Goal: Communication & Community: Answer question/provide support

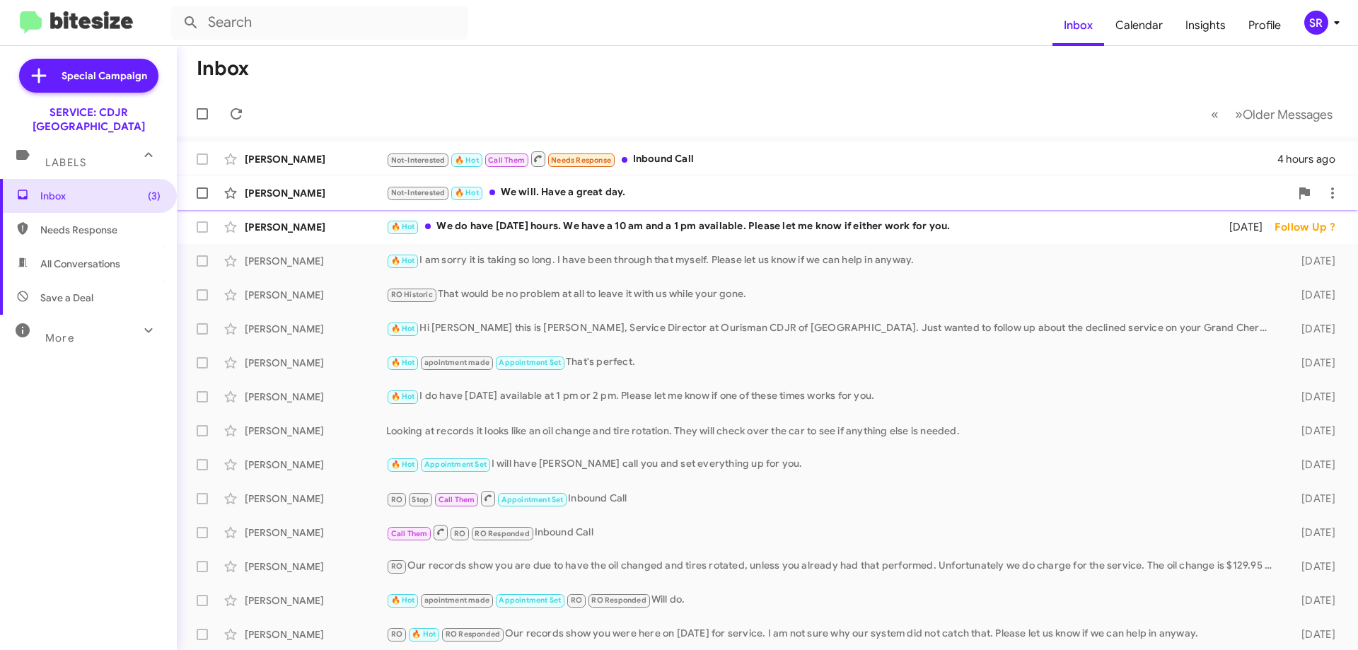
click at [615, 197] on div "Not-Interested 🔥 Hot We will. Have a great day." at bounding box center [838, 193] width 904 height 16
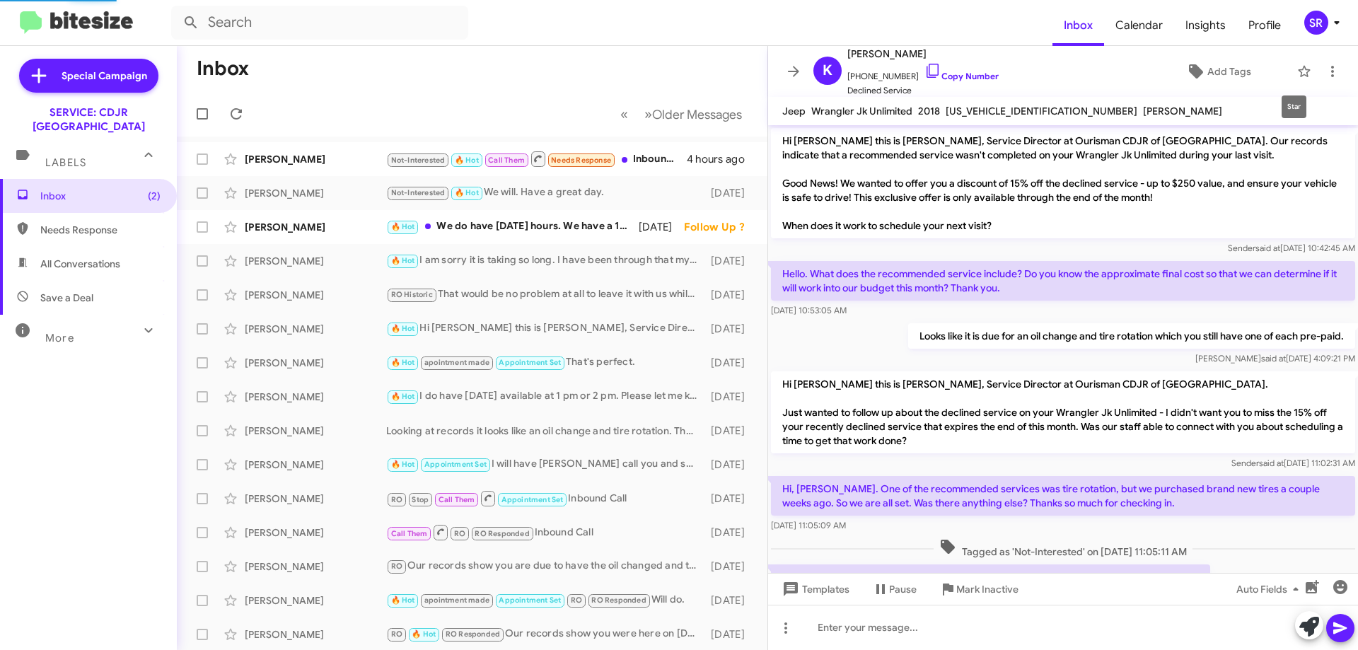
scroll to position [165, 0]
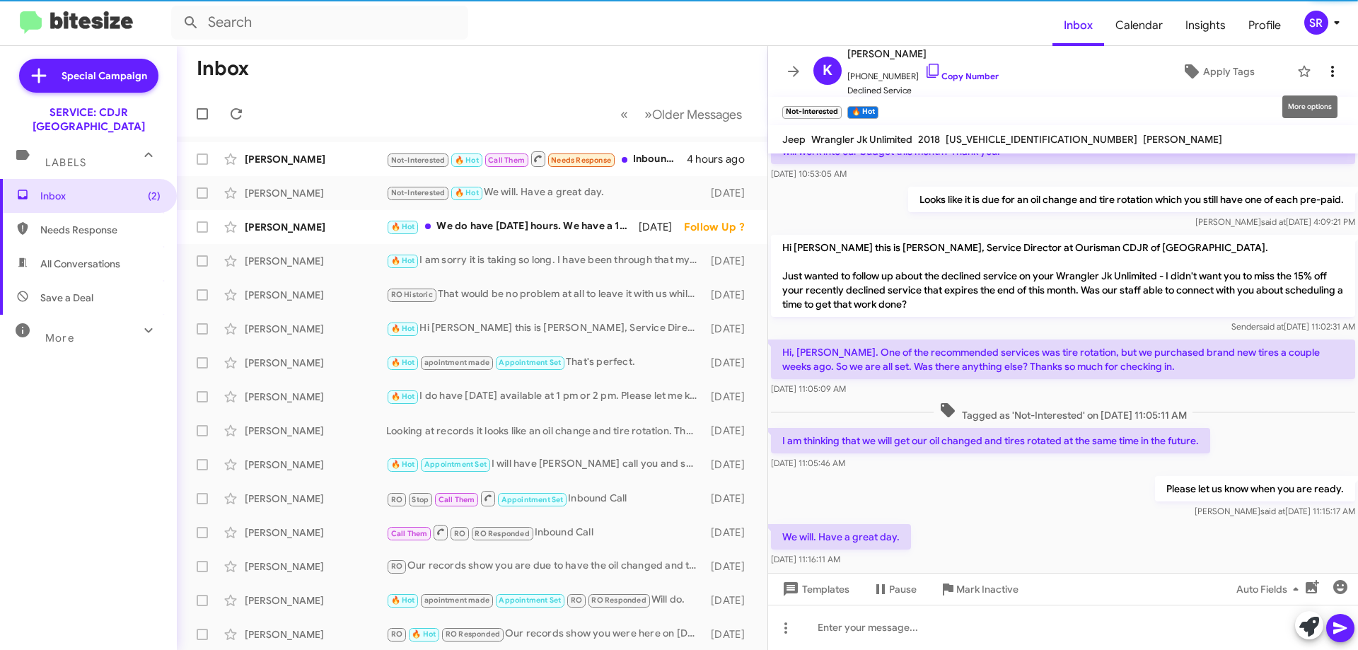
click at [1325, 70] on icon at bounding box center [1332, 71] width 17 height 17
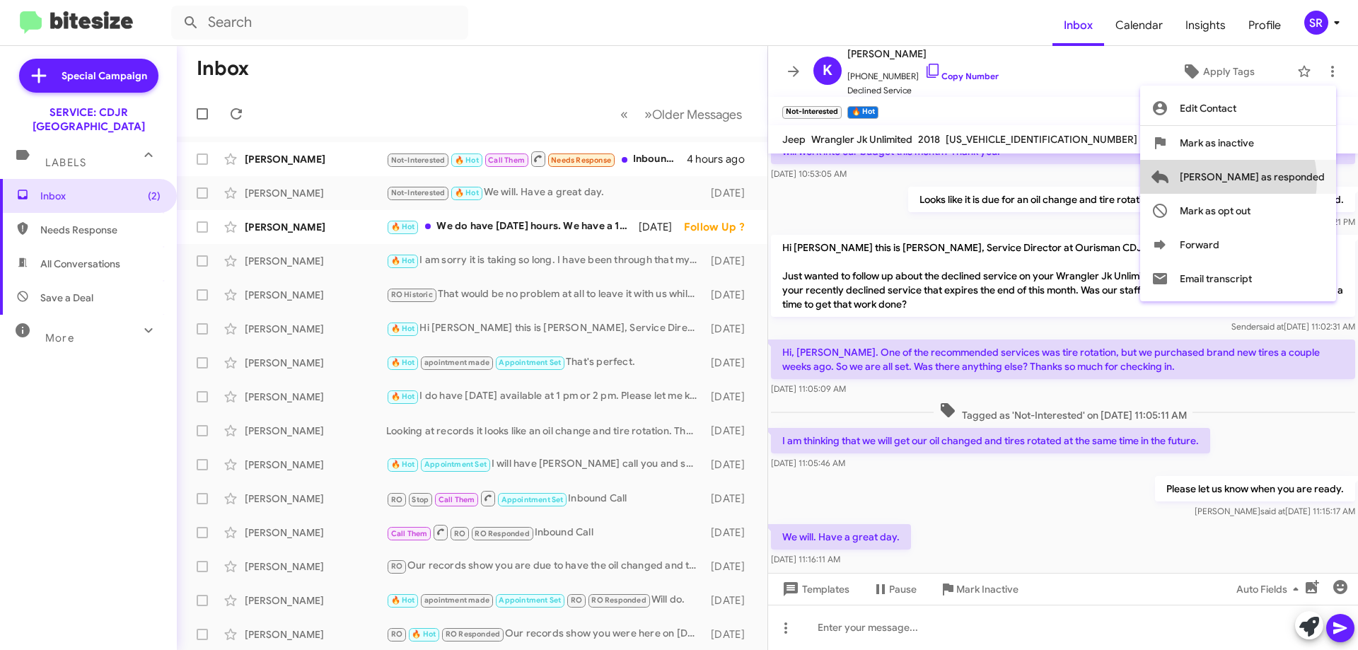
click at [1284, 180] on span "[PERSON_NAME] as responded" at bounding box center [1252, 177] width 145 height 34
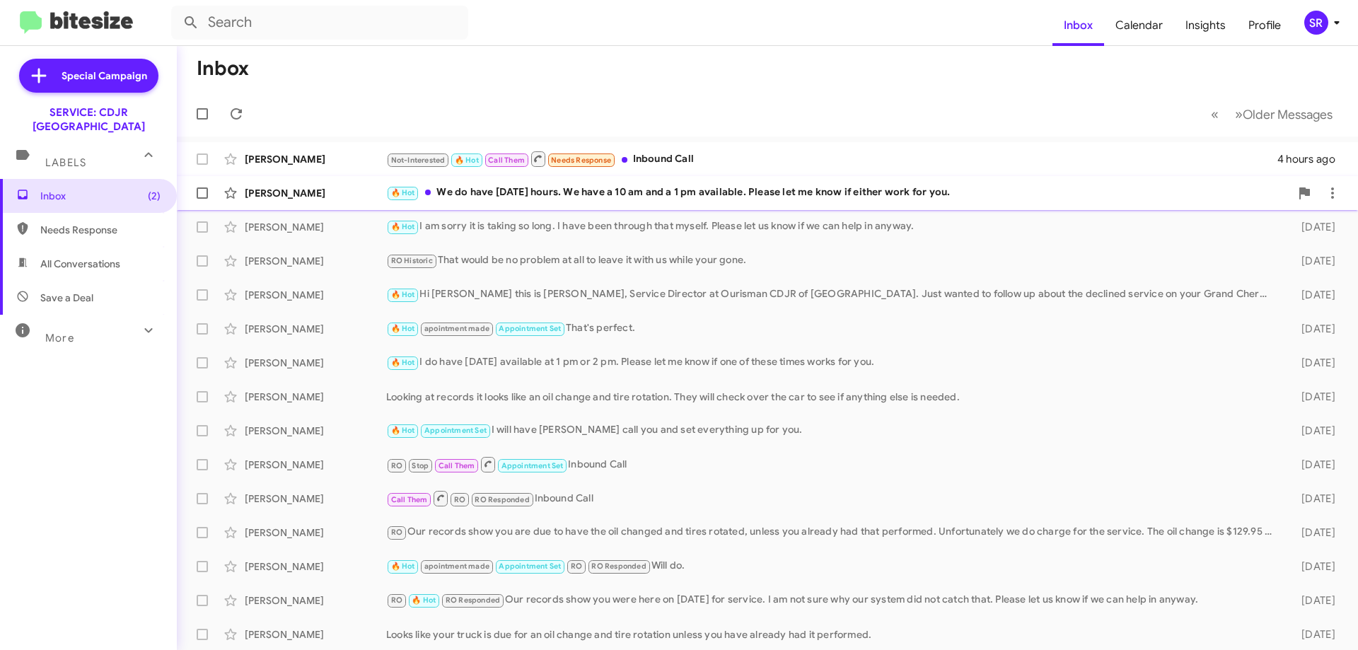
click at [774, 194] on div "🔥 Hot We do have [DATE] hours. We have a 10 am and a 1 pm available. Please let…" at bounding box center [838, 193] width 904 height 16
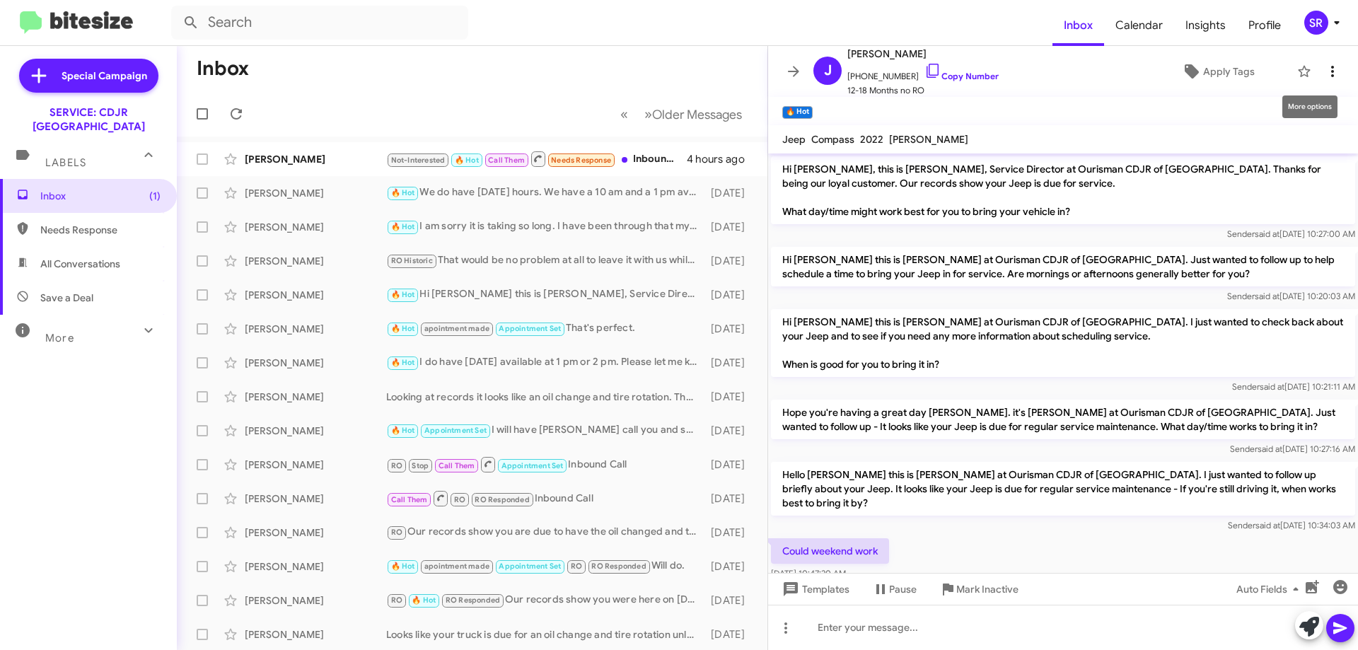
click at [1327, 74] on icon at bounding box center [1332, 71] width 17 height 17
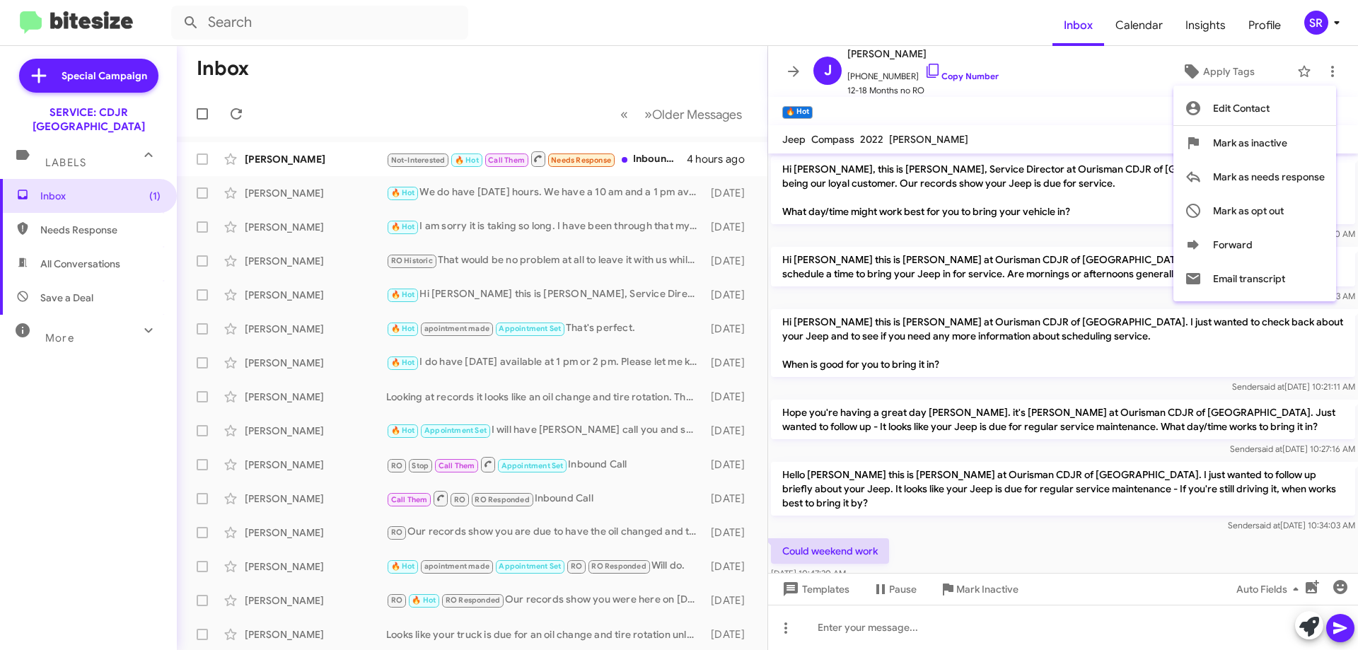
click at [1102, 111] on div at bounding box center [679, 325] width 1358 height 650
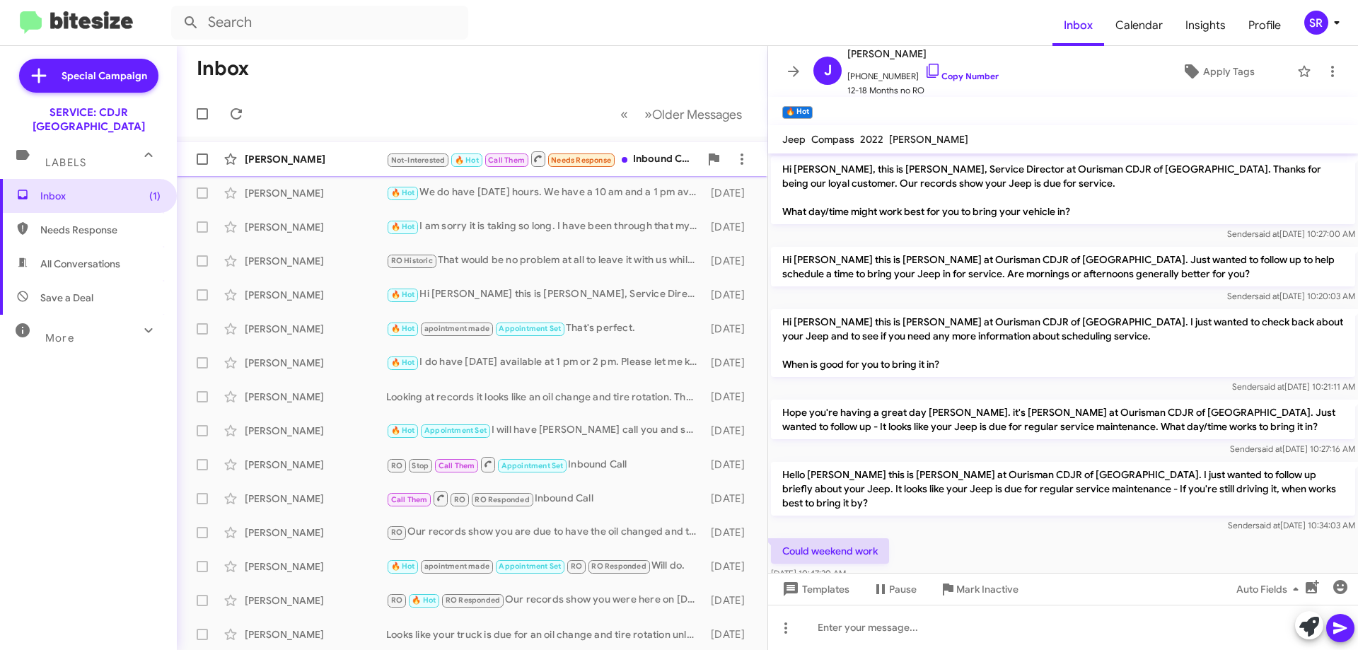
click at [330, 166] on div "[PERSON_NAME] Not-Interested 🔥 Hot Call Them Needs Response Inbound Call 4 hour…" at bounding box center [472, 159] width 568 height 28
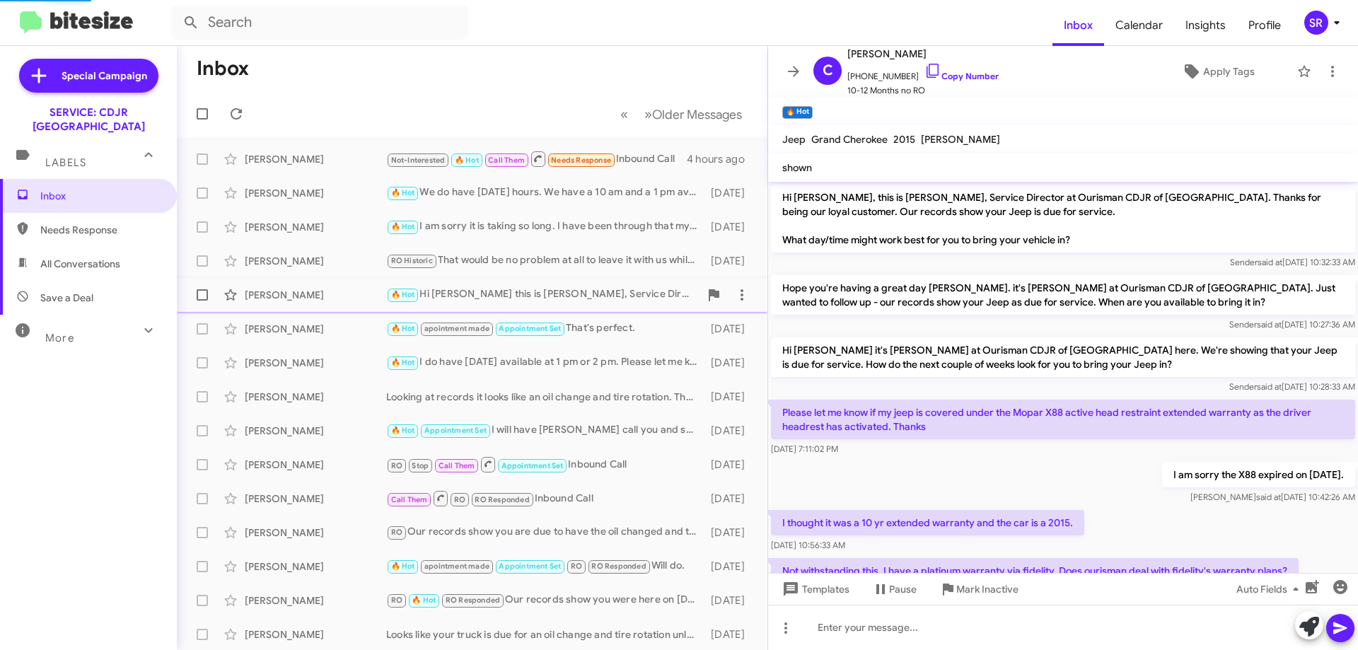
scroll to position [601, 0]
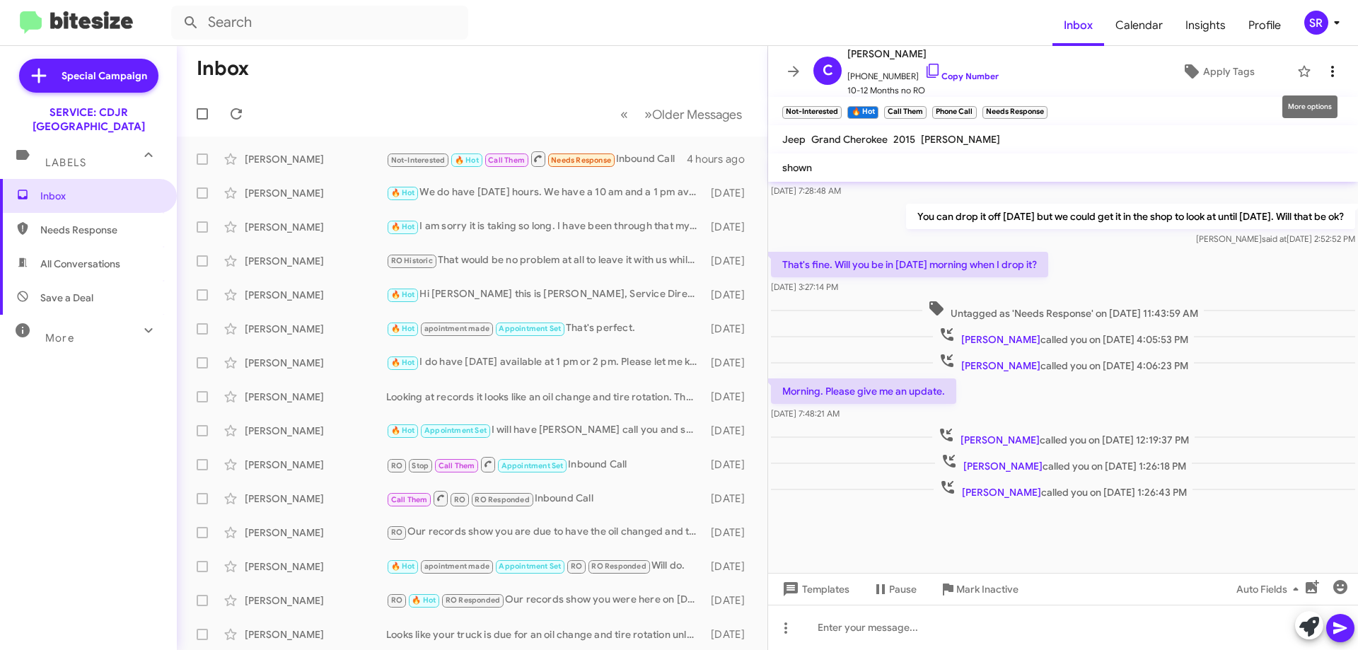
click at [1324, 73] on icon at bounding box center [1332, 71] width 17 height 17
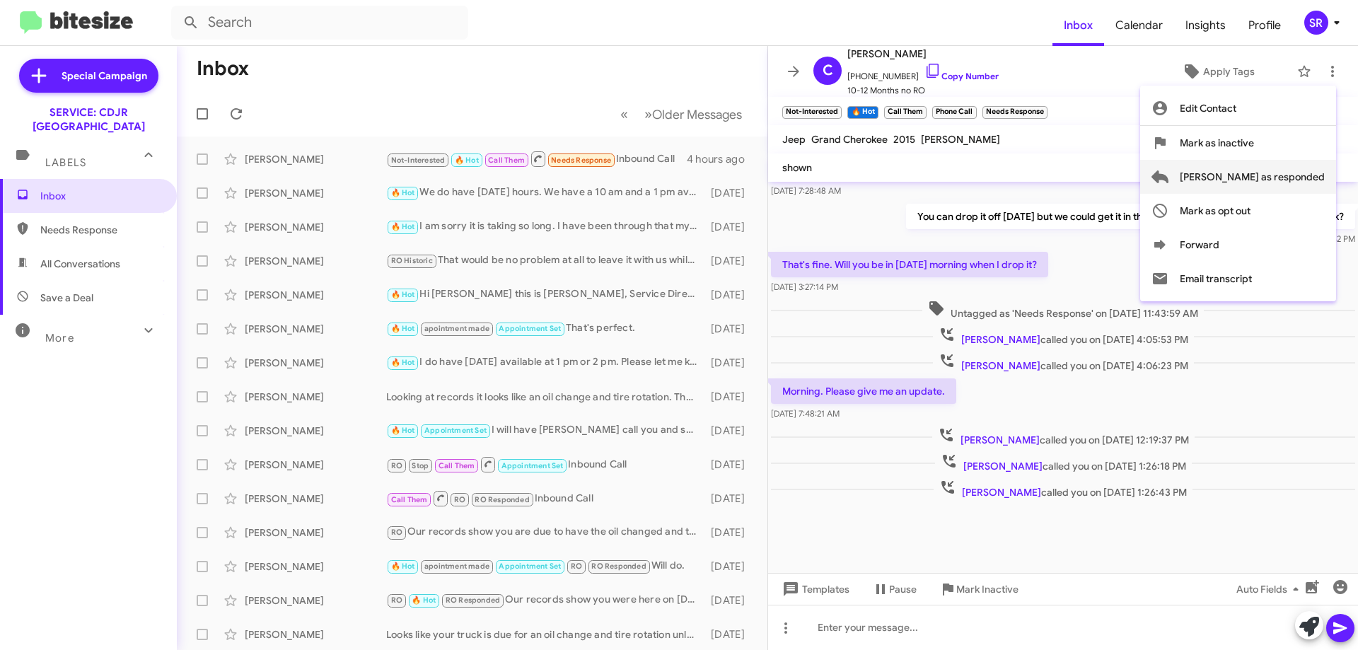
click at [1281, 175] on span "[PERSON_NAME] as responded" at bounding box center [1252, 177] width 145 height 34
